Goal: Transaction & Acquisition: Purchase product/service

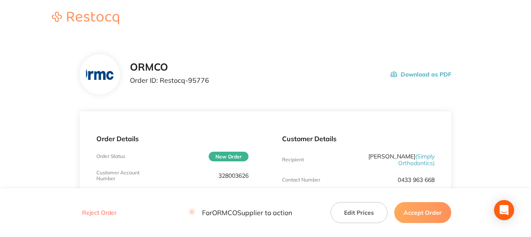
click at [418, 210] on button "Accept Order" at bounding box center [423, 212] width 57 height 21
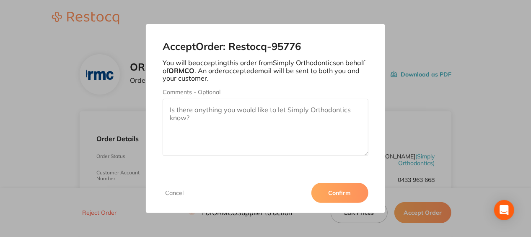
click at [318, 188] on button "Confirm" at bounding box center [340, 192] width 57 height 20
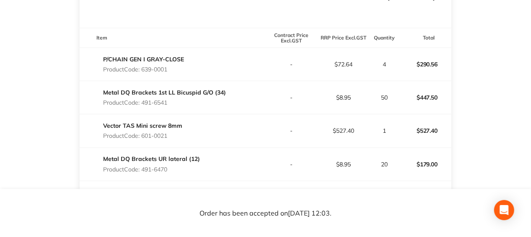
scroll to position [232, 0]
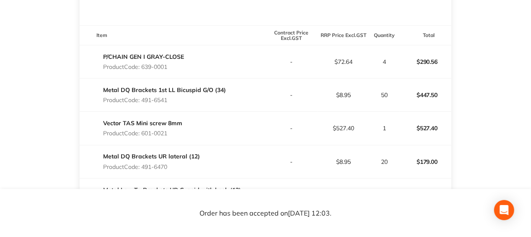
click at [104, 53] on link "P/CHAIN GEN I GRAY-CLOSE" at bounding box center [143, 57] width 81 height 8
